Goal: Transaction & Acquisition: Download file/media

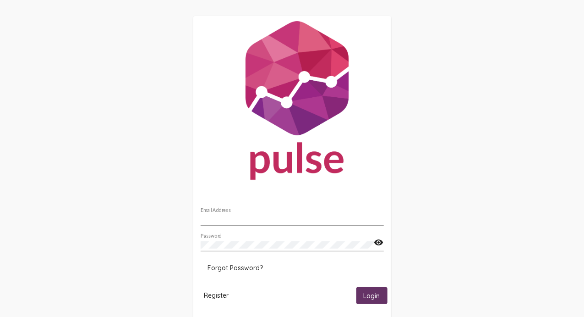
type input "[EMAIL_ADDRESS][DOMAIN_NAME]"
click at [369, 295] on span "Login" at bounding box center [372, 296] width 17 height 8
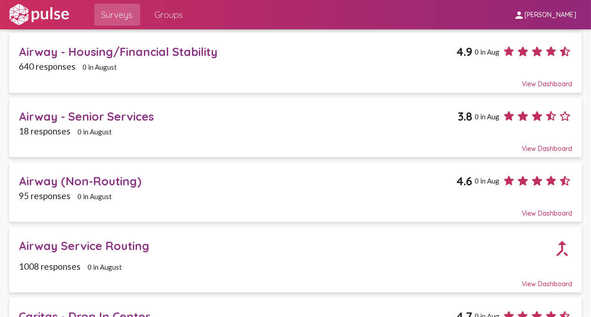
scroll to position [321, 0]
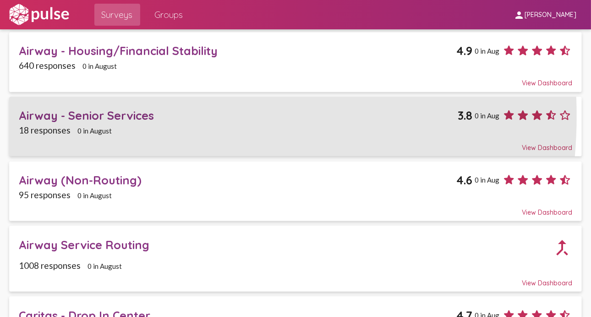
click at [123, 115] on div "Airway - Senior Services" at bounding box center [238, 115] width 439 height 14
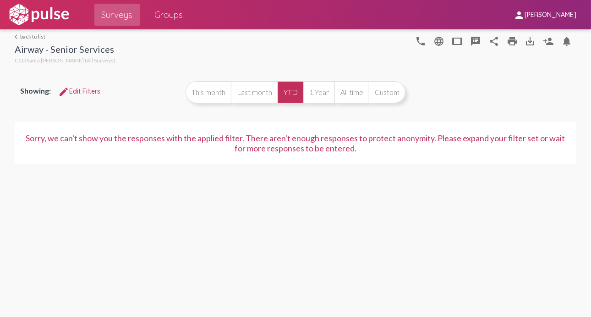
click at [85, 92] on span "edit Edit Filters" at bounding box center [79, 91] width 42 height 8
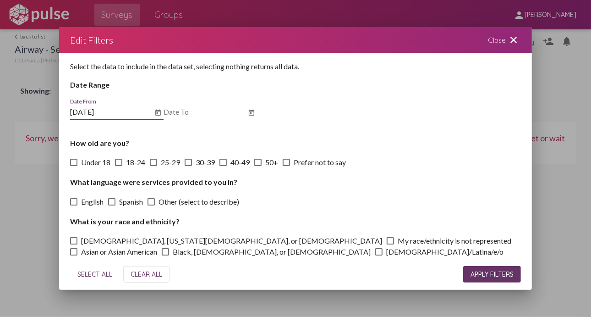
type input "[DATE]"
click at [170, 115] on input "Date To" at bounding box center [205, 112] width 83 height 8
type input "[DATE]"
click at [471, 274] on span "APPLY FILTERS" at bounding box center [492, 274] width 43 height 8
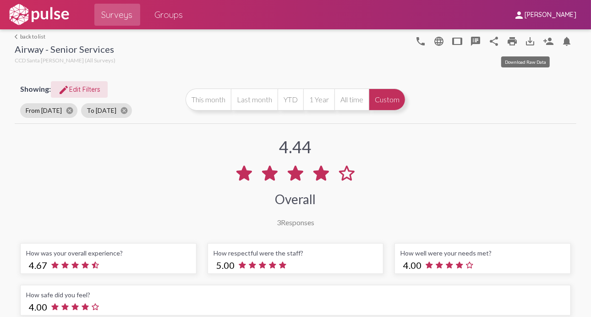
click at [525, 39] on mat-icon "save_alt" at bounding box center [530, 41] width 11 height 11
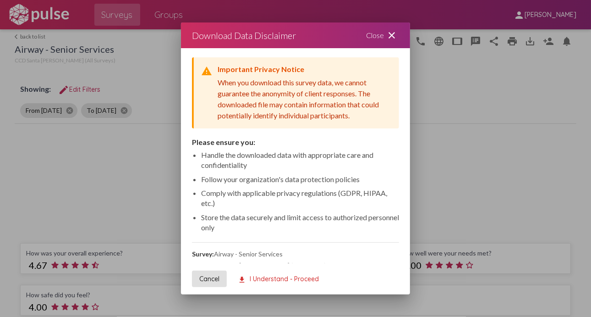
click at [254, 278] on span "download I Understand - Proceed" at bounding box center [278, 279] width 81 height 8
